Goal: Task Accomplishment & Management: Complete application form

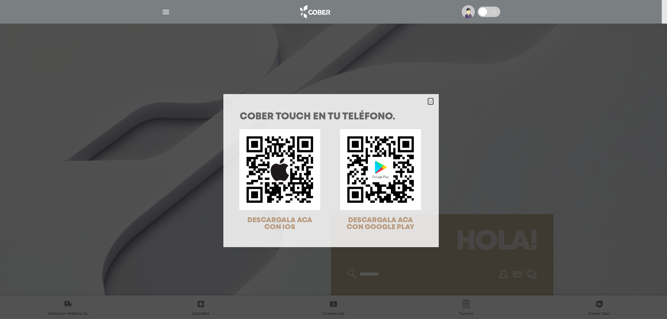
click at [428, 103] on polygon "Close" at bounding box center [430, 101] width 5 height 5
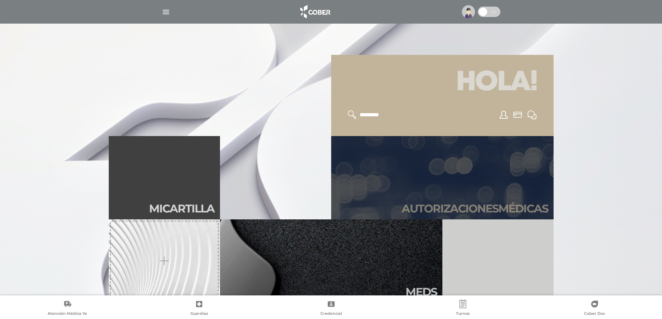
scroll to position [174, 0]
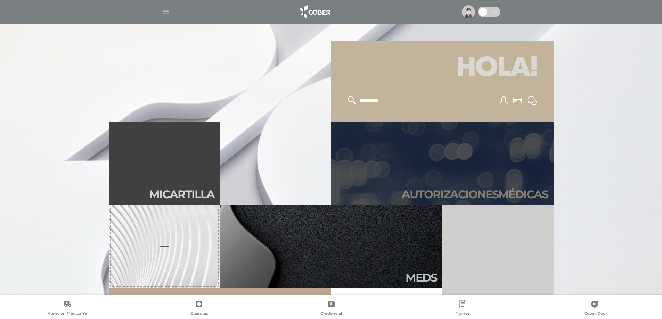
click at [429, 182] on link "Autori zaciones médicas" at bounding box center [442, 163] width 222 height 83
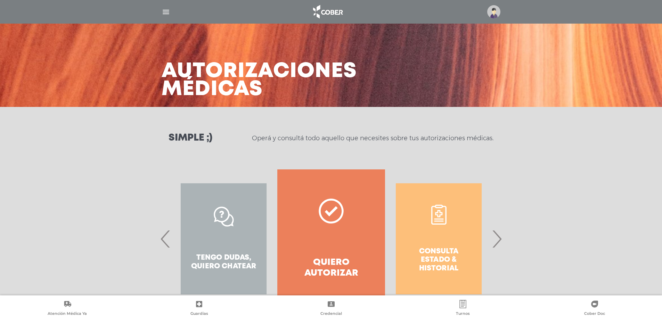
click at [331, 212] on polygon at bounding box center [331, 211] width 13 height 10
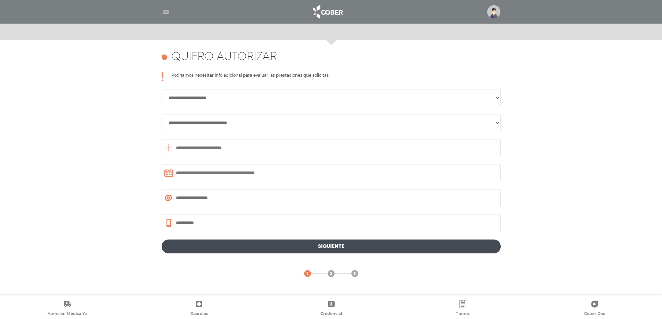
scroll to position [302, 0]
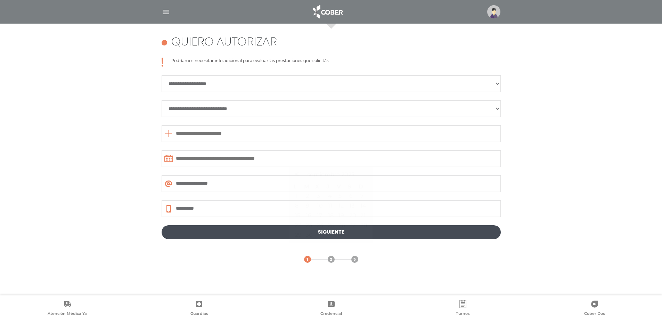
click at [362, 157] on input "text" at bounding box center [331, 158] width 339 height 17
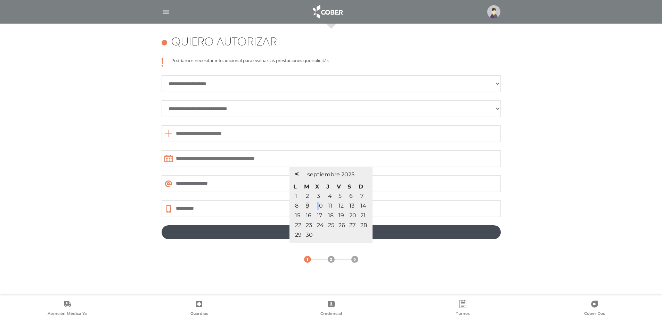
click at [318, 206] on span "10" at bounding box center [320, 206] width 6 height 7
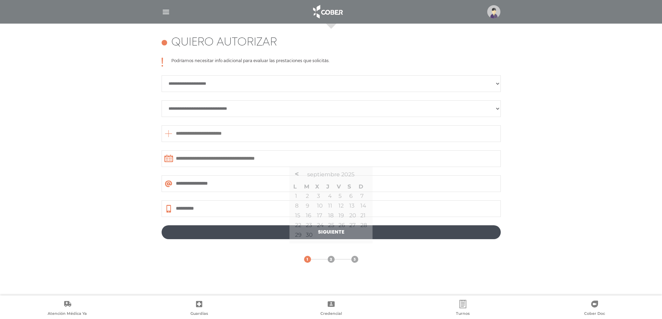
click at [420, 189] on input "**********" at bounding box center [331, 184] width 339 height 17
